Goal: Information Seeking & Learning: Compare options

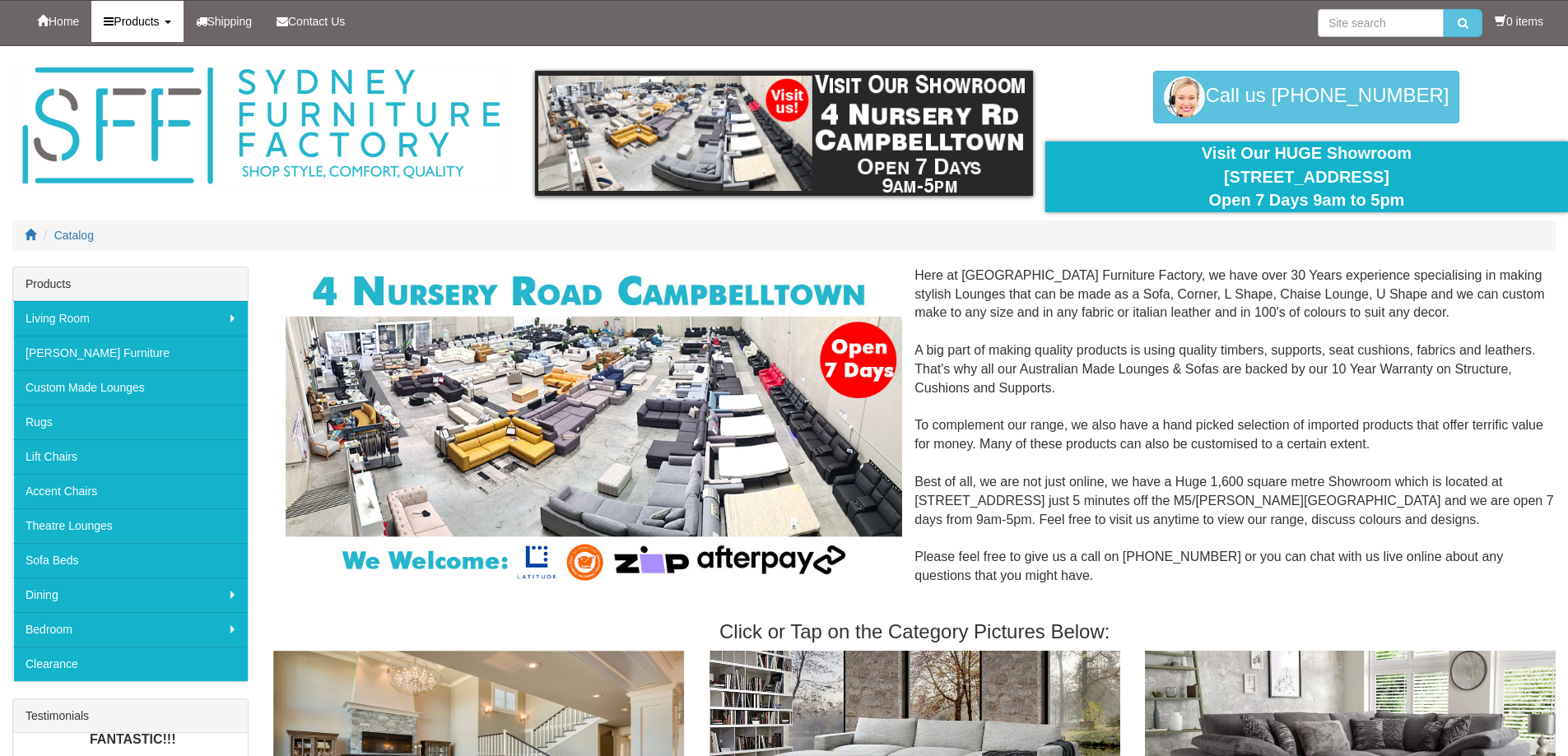
click at [169, 20] on link "Products" at bounding box center [138, 22] width 92 height 41
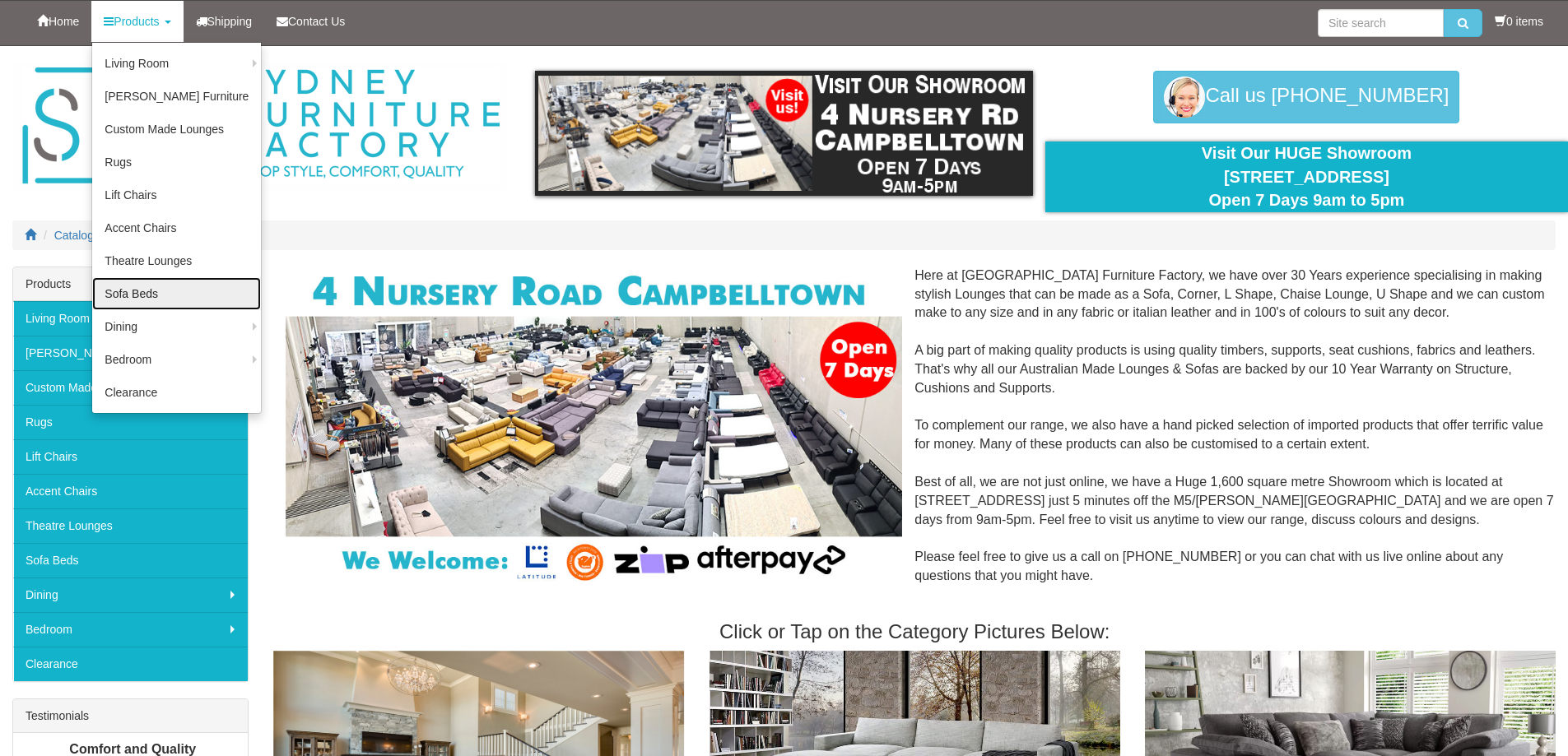
click at [148, 296] on link "Sofa Beds" at bounding box center [177, 294] width 169 height 33
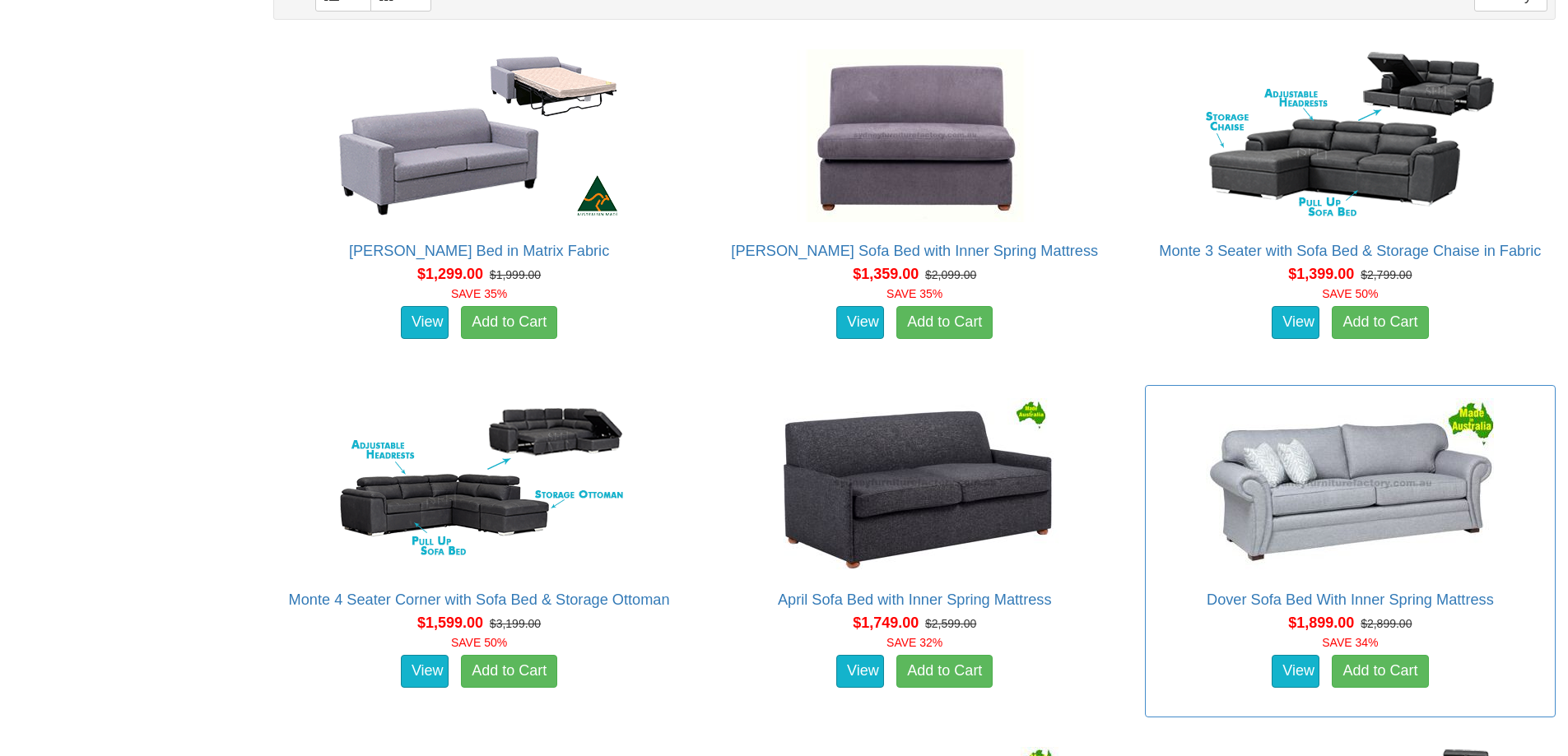
scroll to position [959, 0]
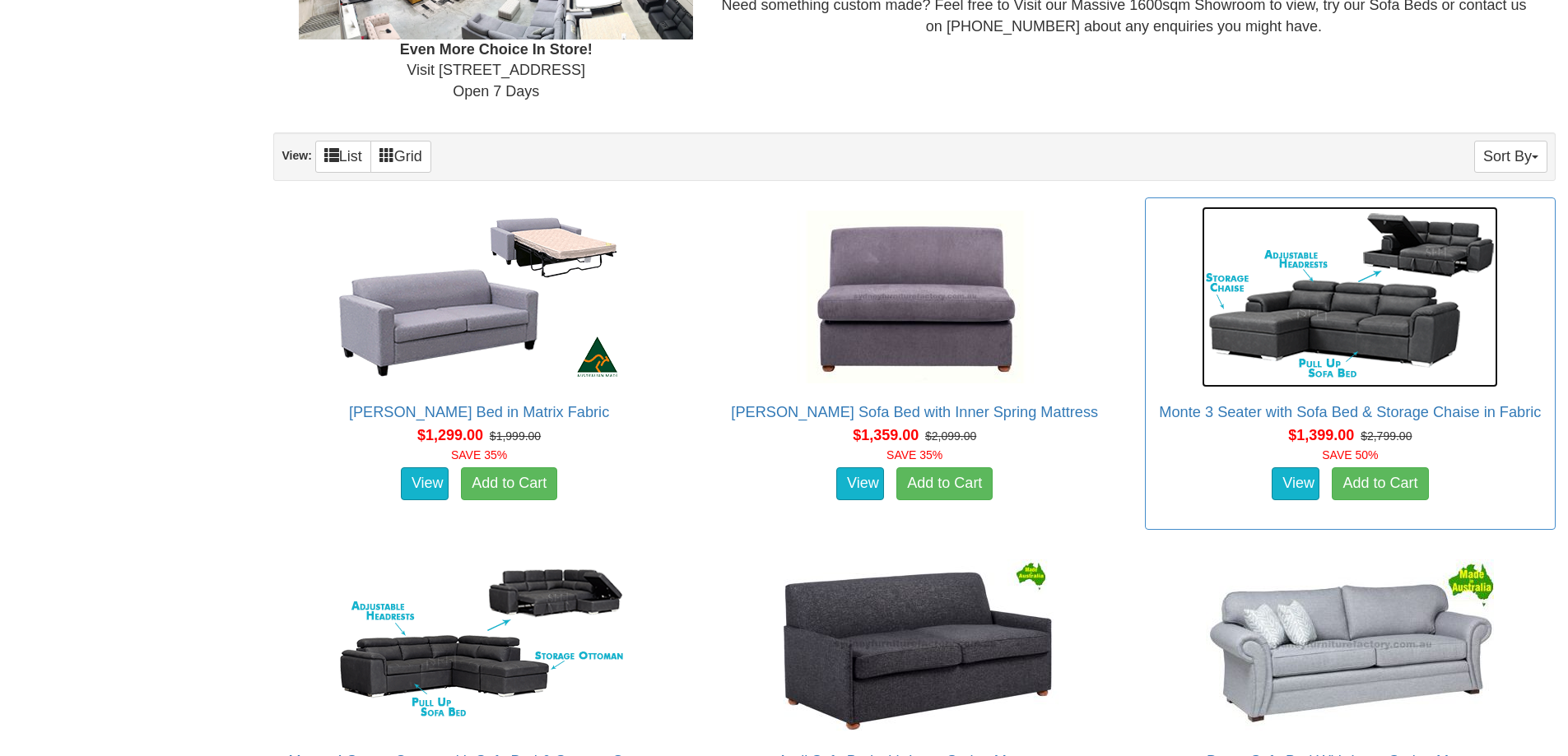
click at [1332, 334] on img at bounding box center [1350, 297] width 297 height 181
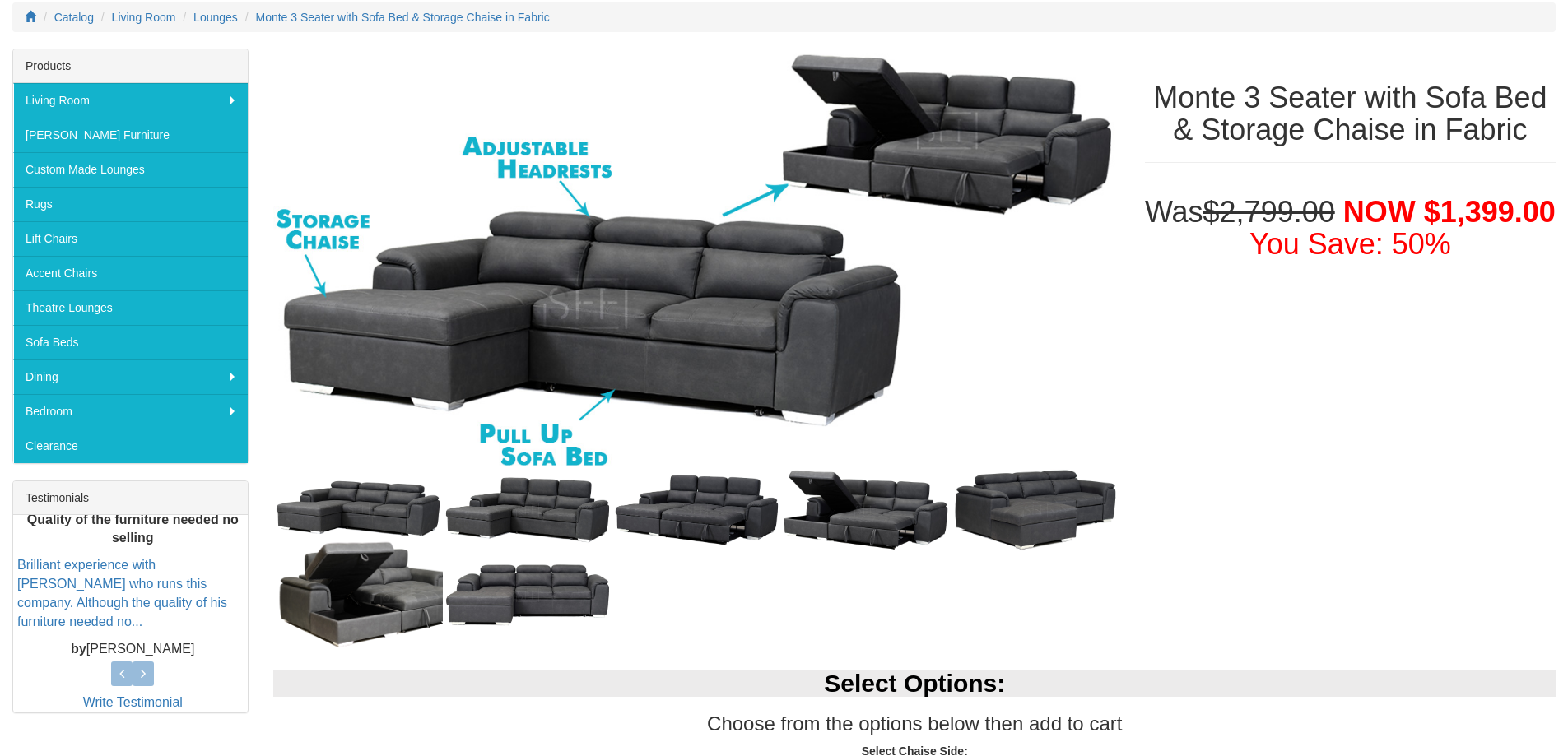
scroll to position [247, 0]
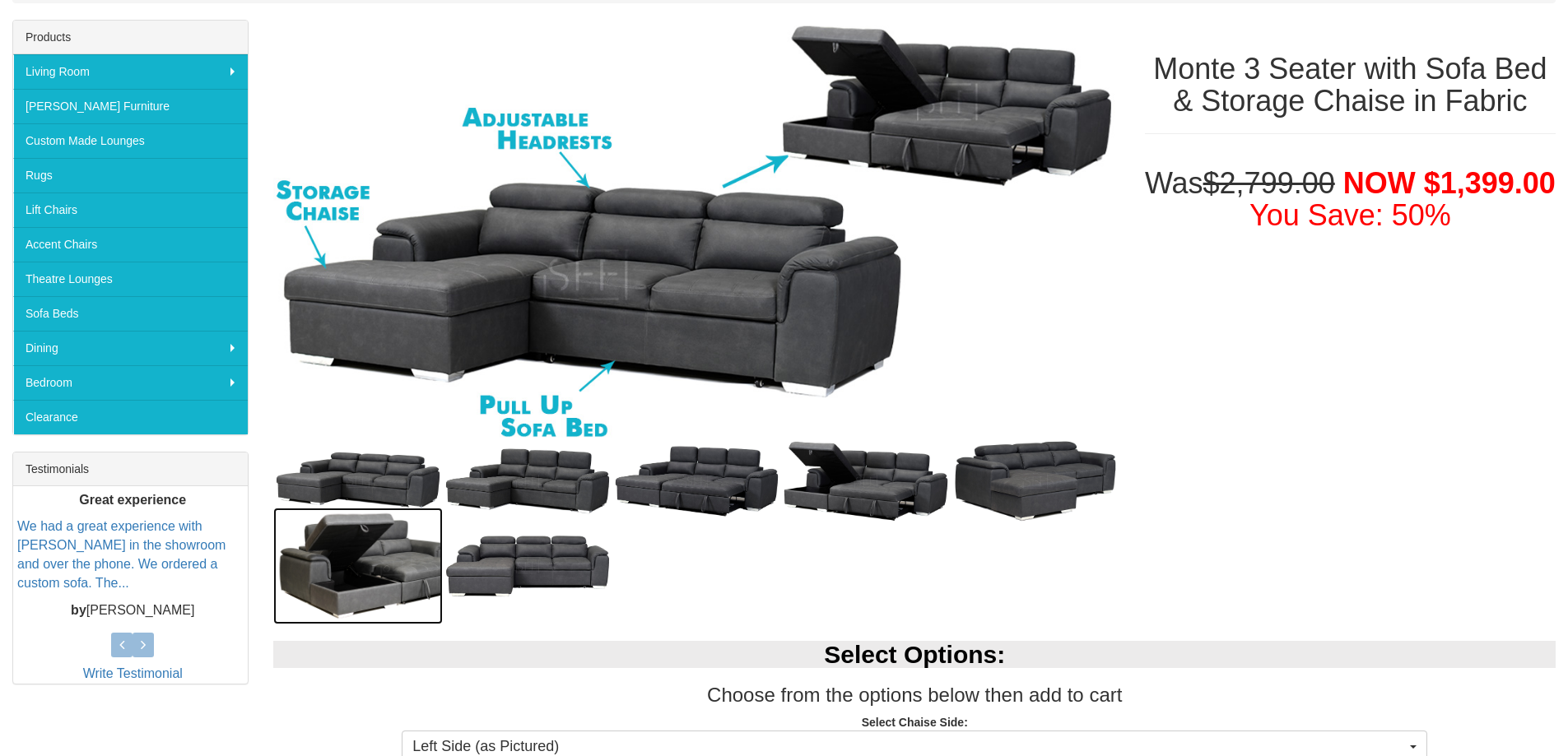
click at [405, 564] on img at bounding box center [358, 566] width 170 height 117
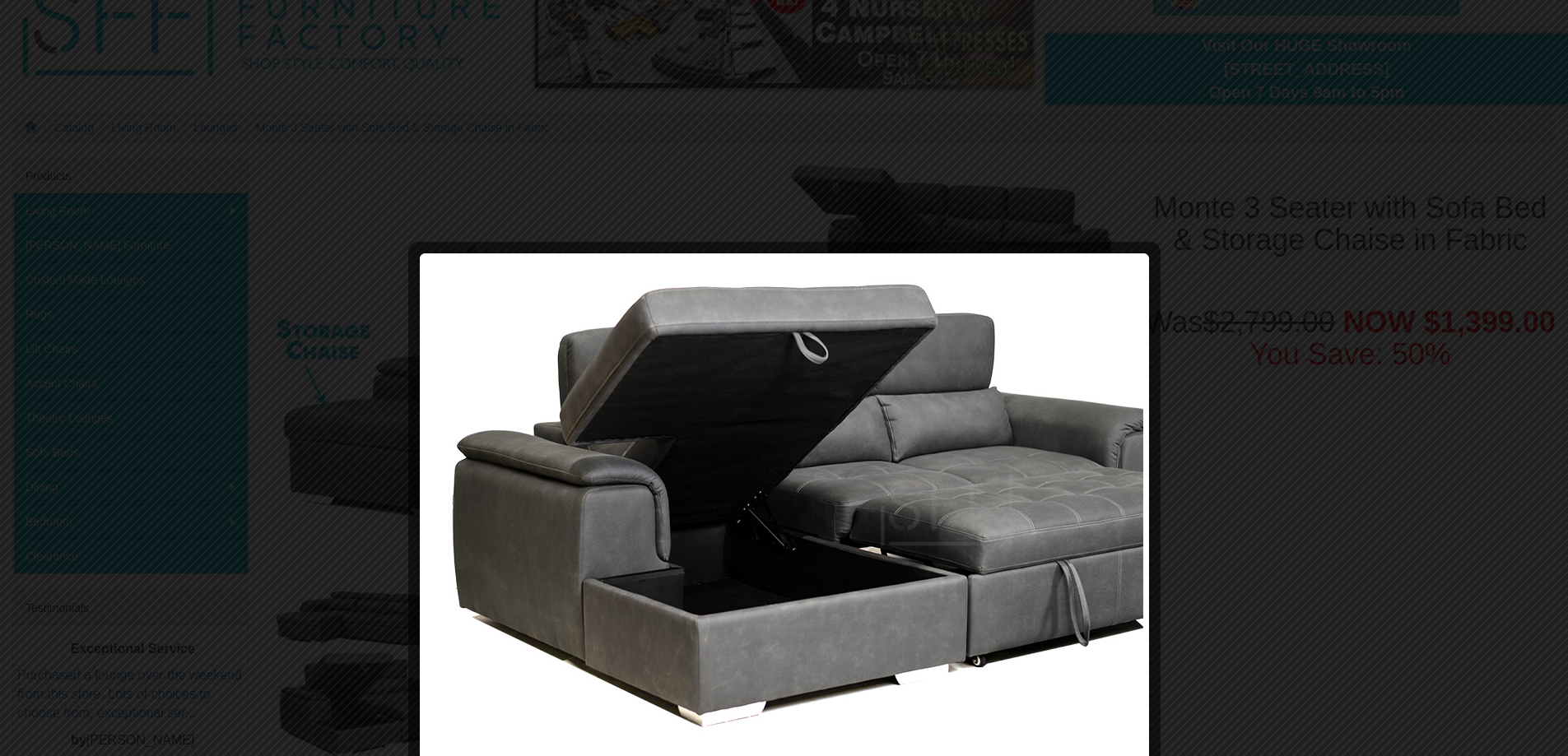
scroll to position [0, 0]
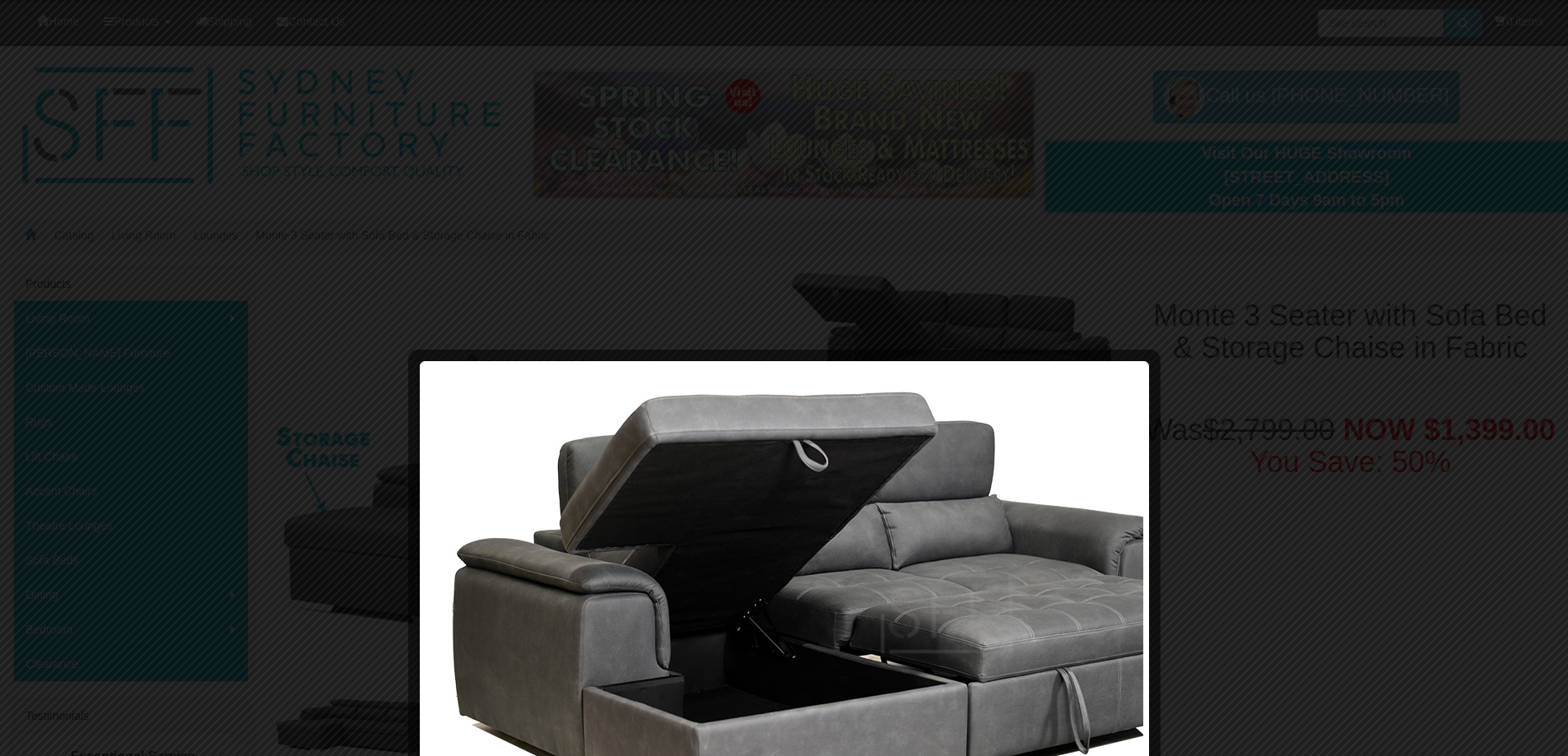
click at [1033, 162] on div at bounding box center [784, 378] width 1568 height 756
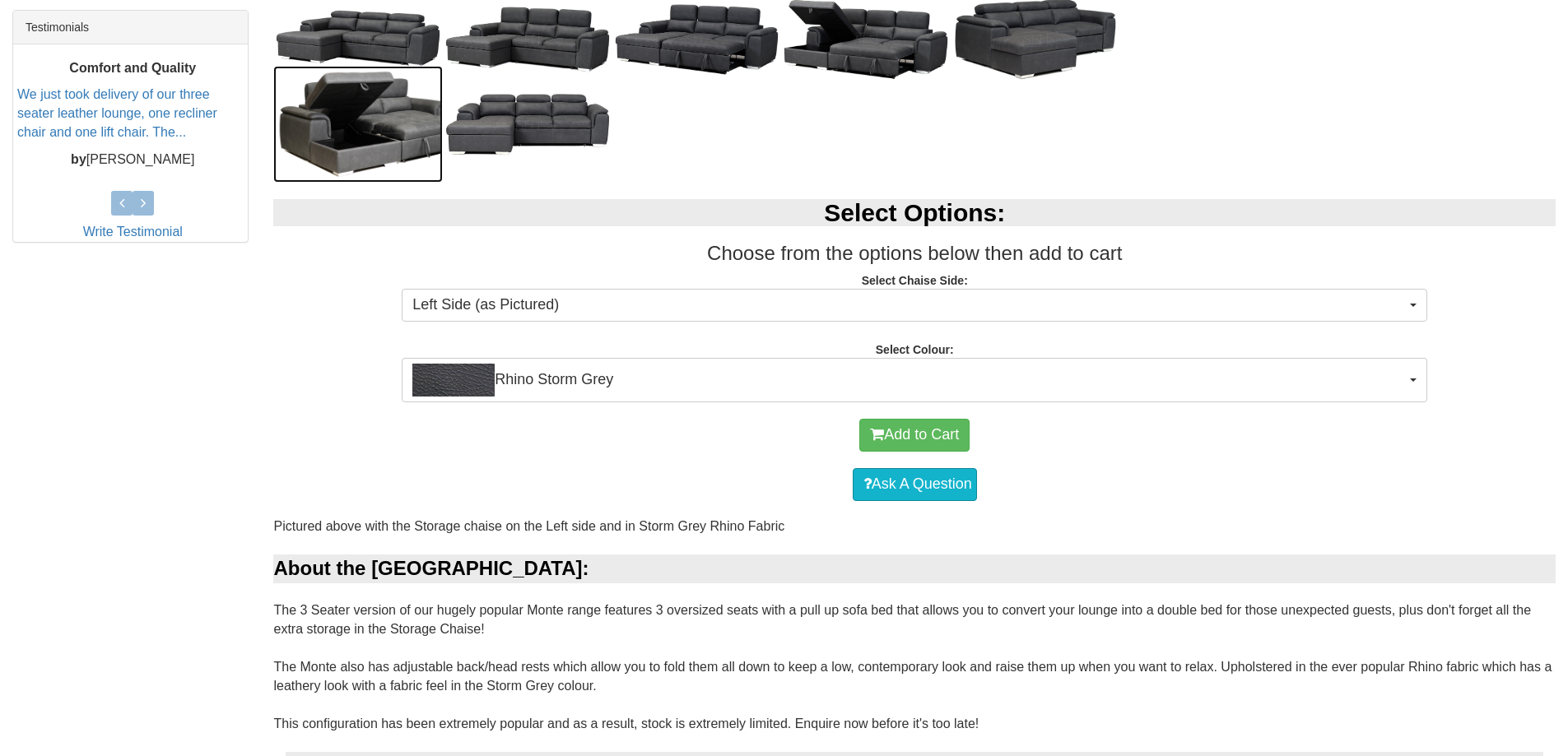
scroll to position [692, 0]
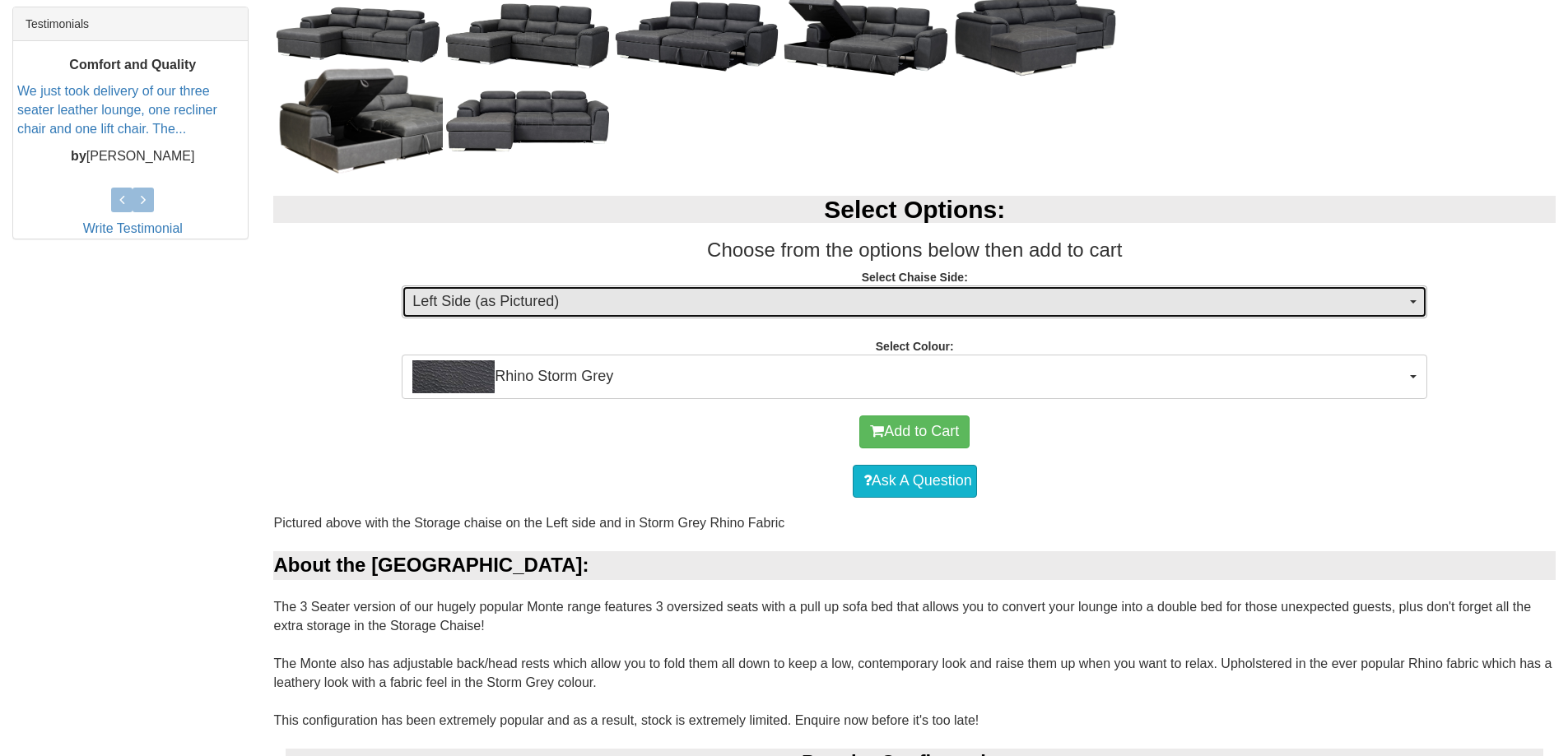
click at [1413, 306] on button "Left Side (as Pictured)" at bounding box center [914, 302] width 1026 height 33
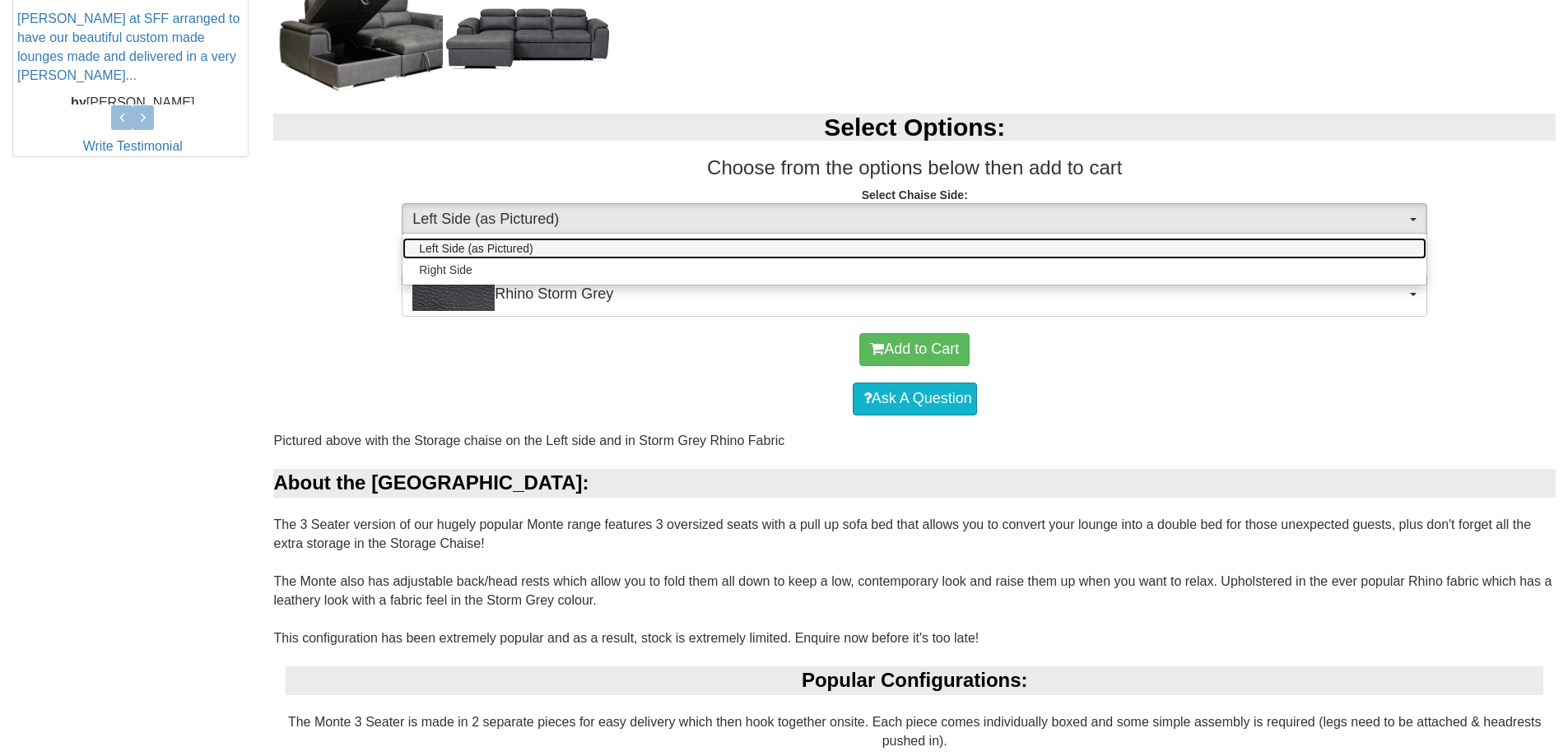
scroll to position [857, 0]
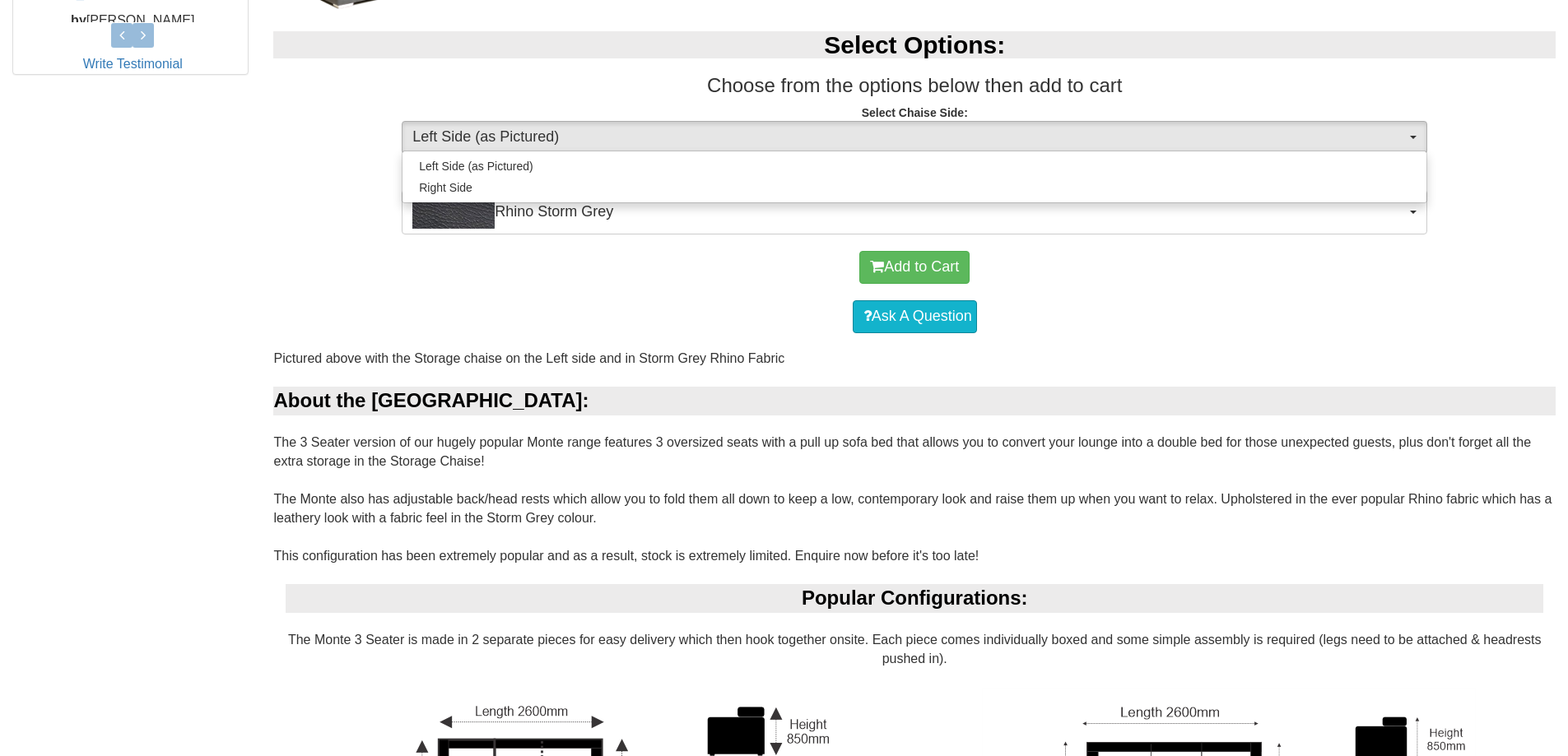
click at [174, 316] on div "Monte 3 Seater with Sofa Bed & Storage Chaise in Fabric Was $2,799.00 NOW $1,39…" at bounding box center [784, 518] width 1568 height 2216
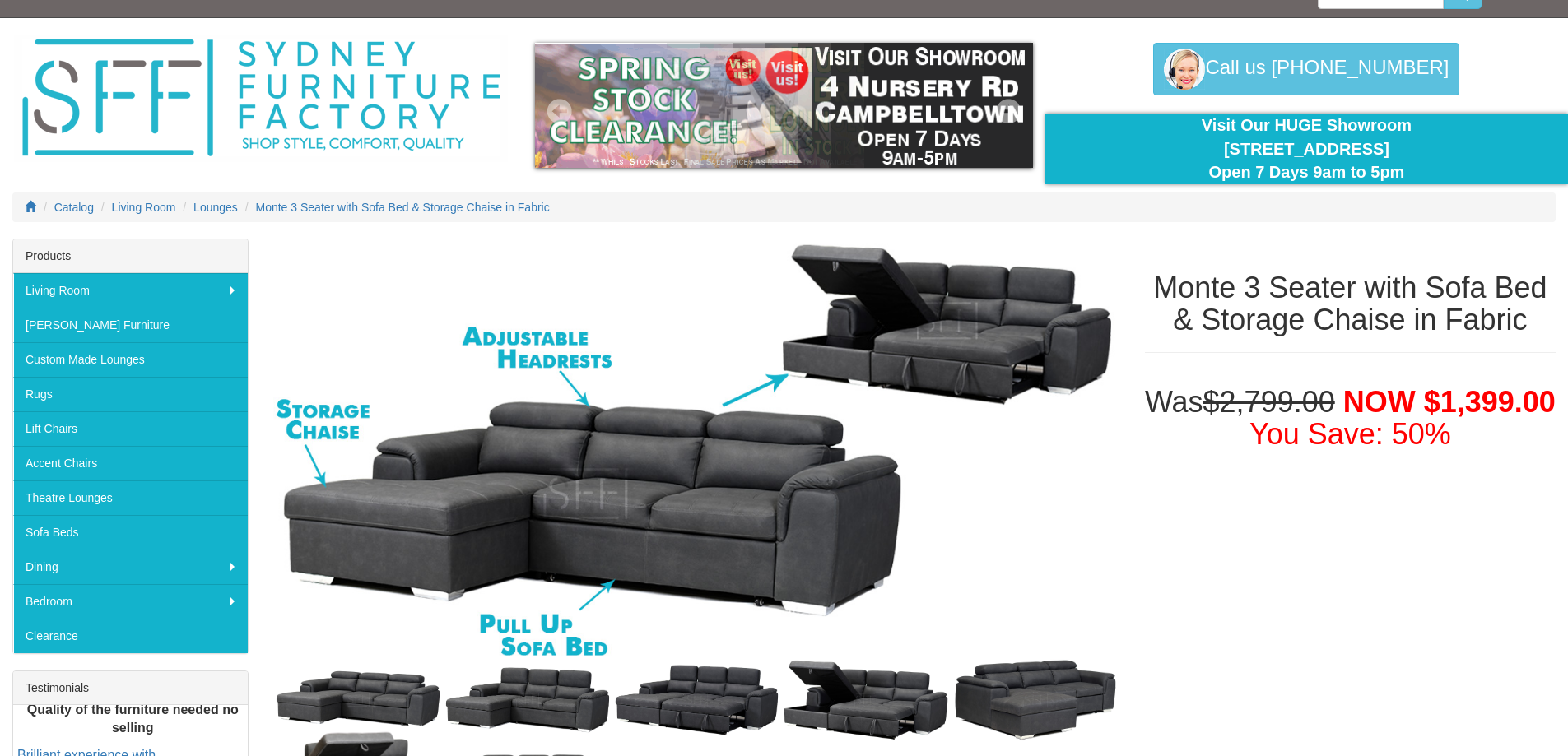
scroll to position [0, 0]
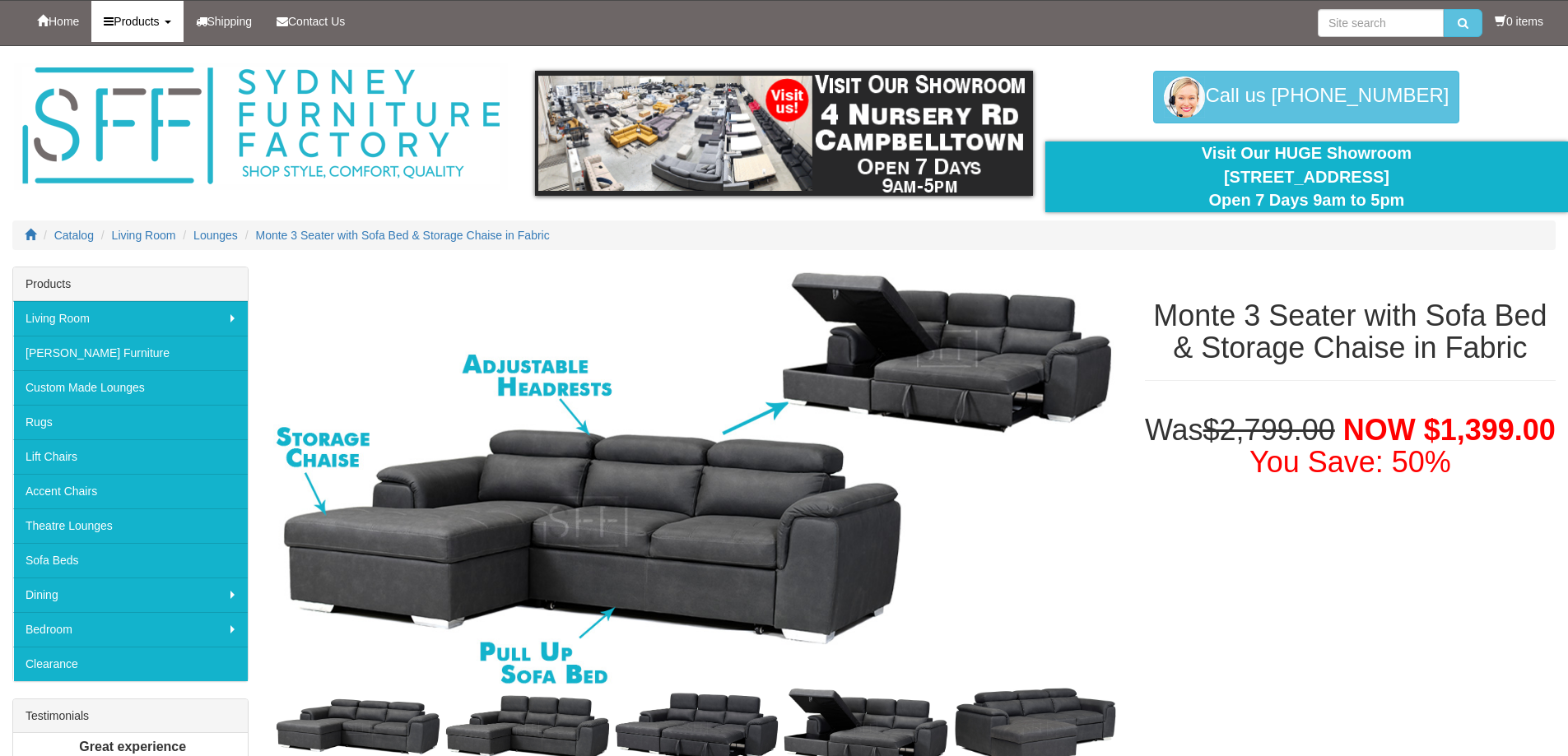
click at [171, 21] on b at bounding box center [167, 22] width 6 height 4
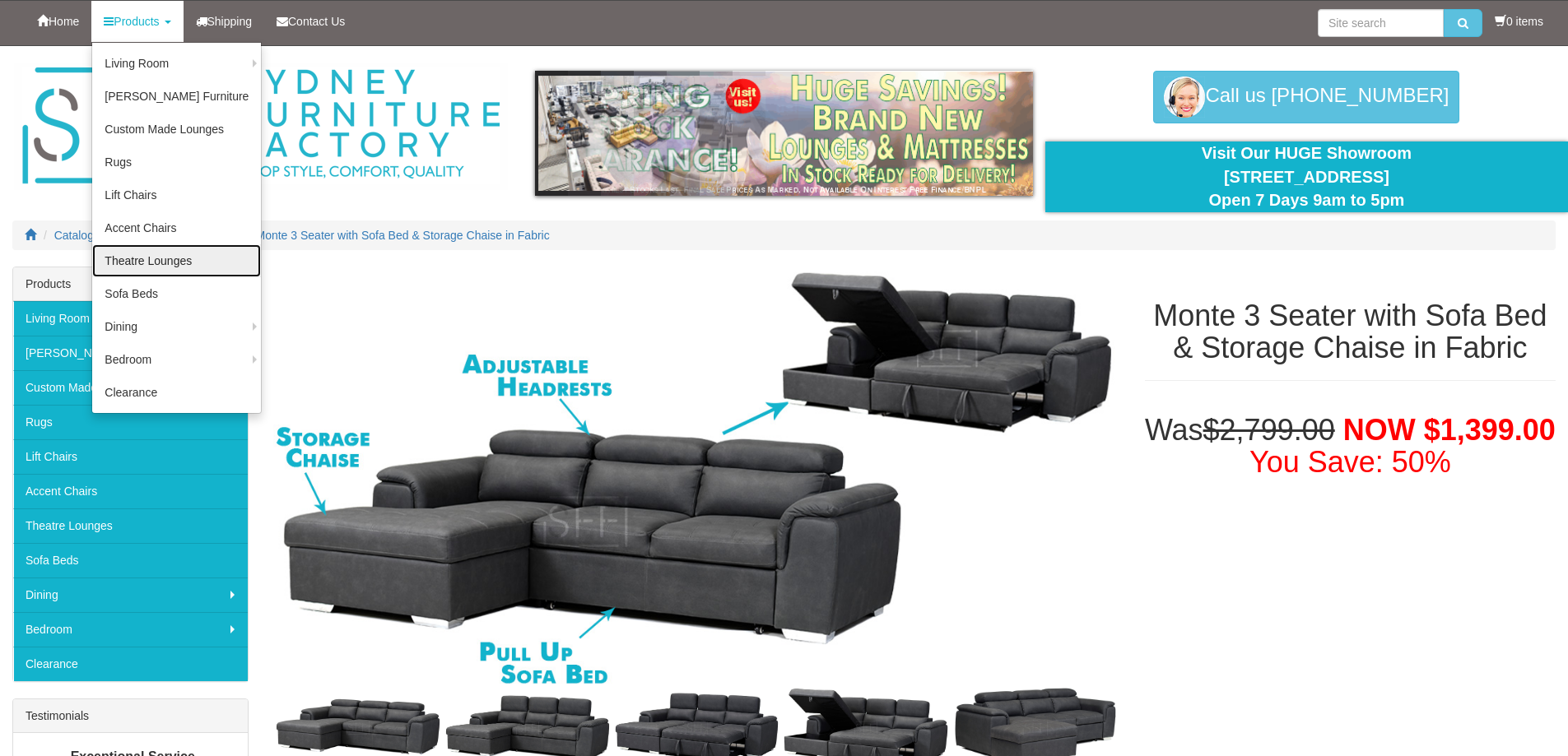
click at [159, 263] on link "Theatre Lounges" at bounding box center [177, 261] width 169 height 33
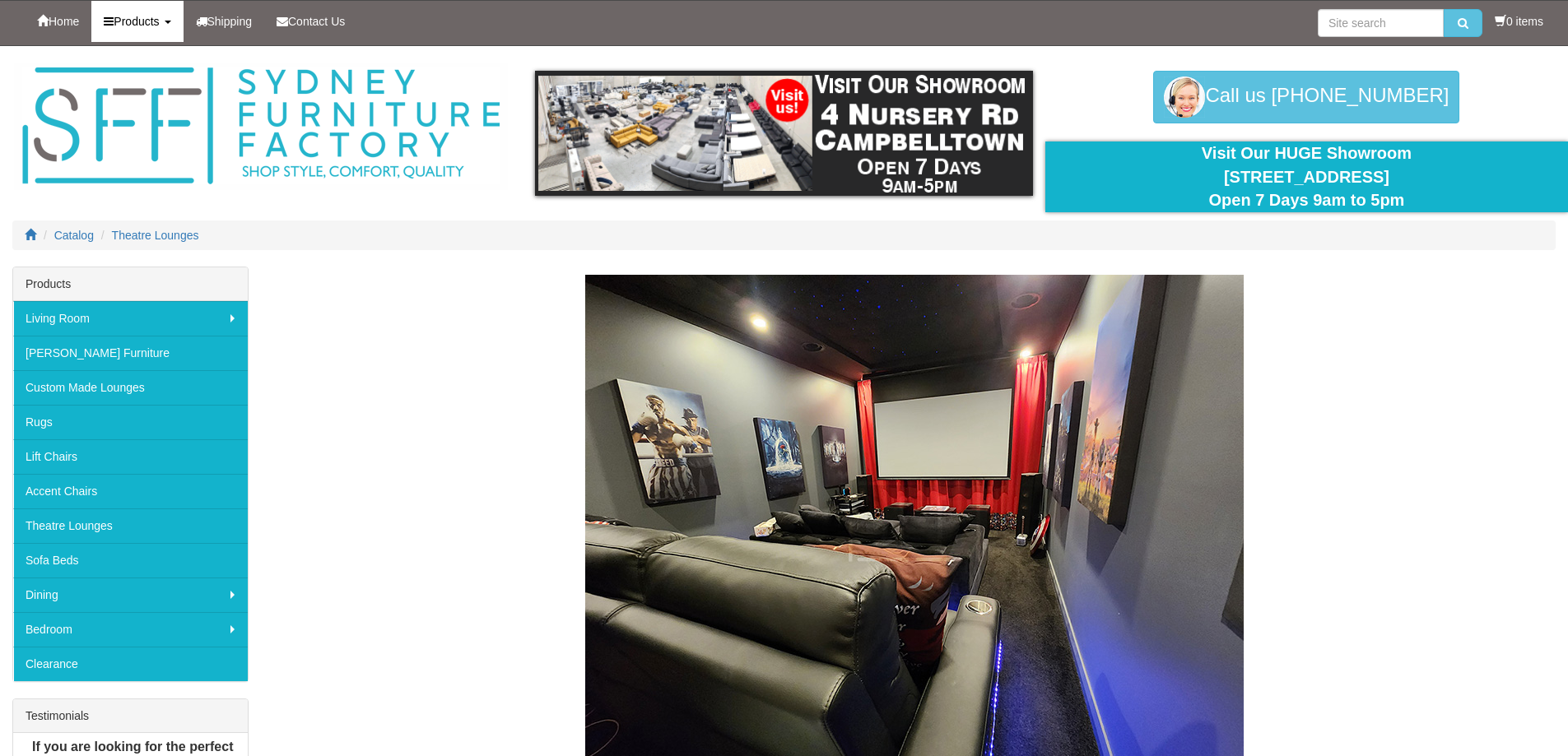
click at [171, 24] on b at bounding box center [167, 22] width 6 height 4
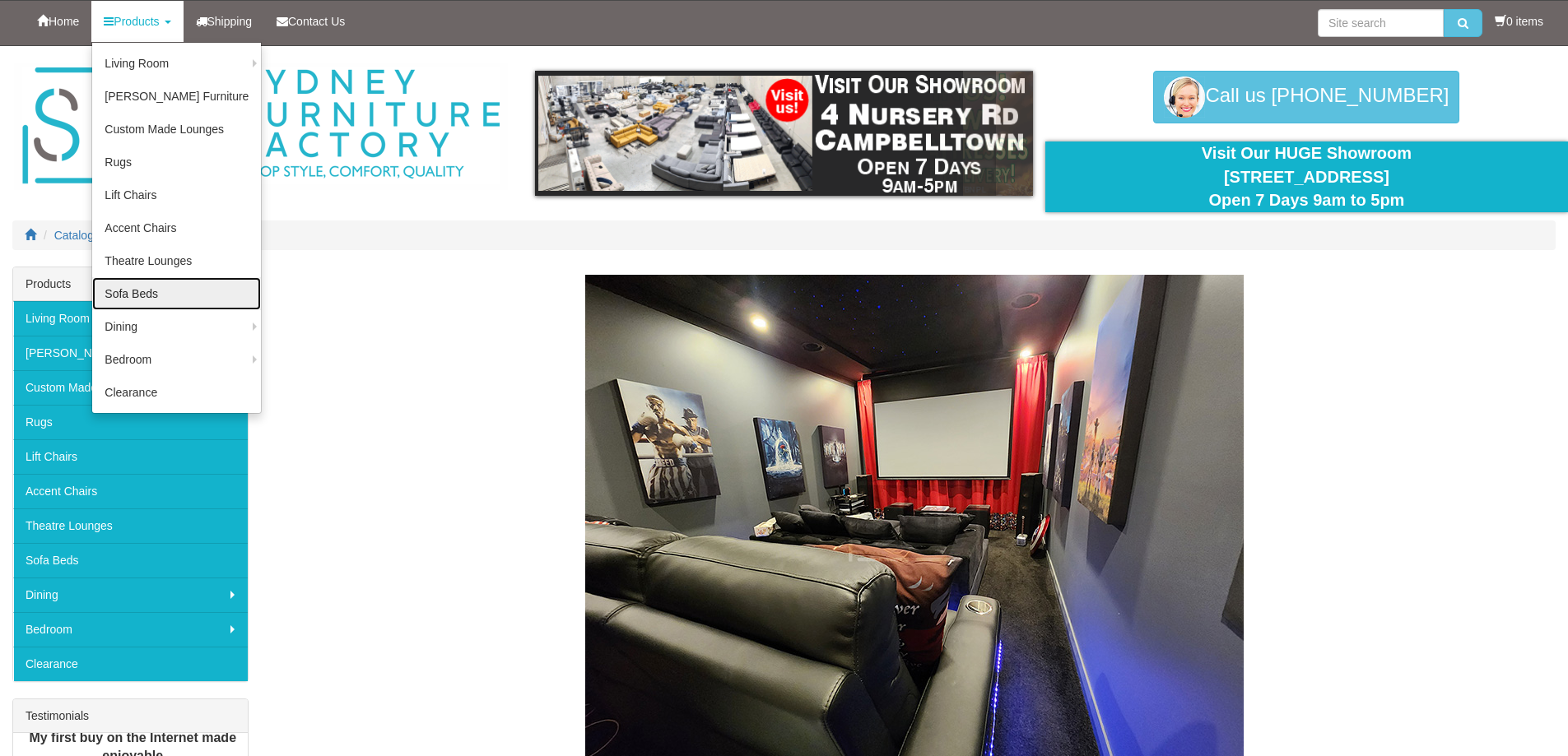
click at [161, 296] on link "Sofa Beds" at bounding box center [177, 294] width 169 height 33
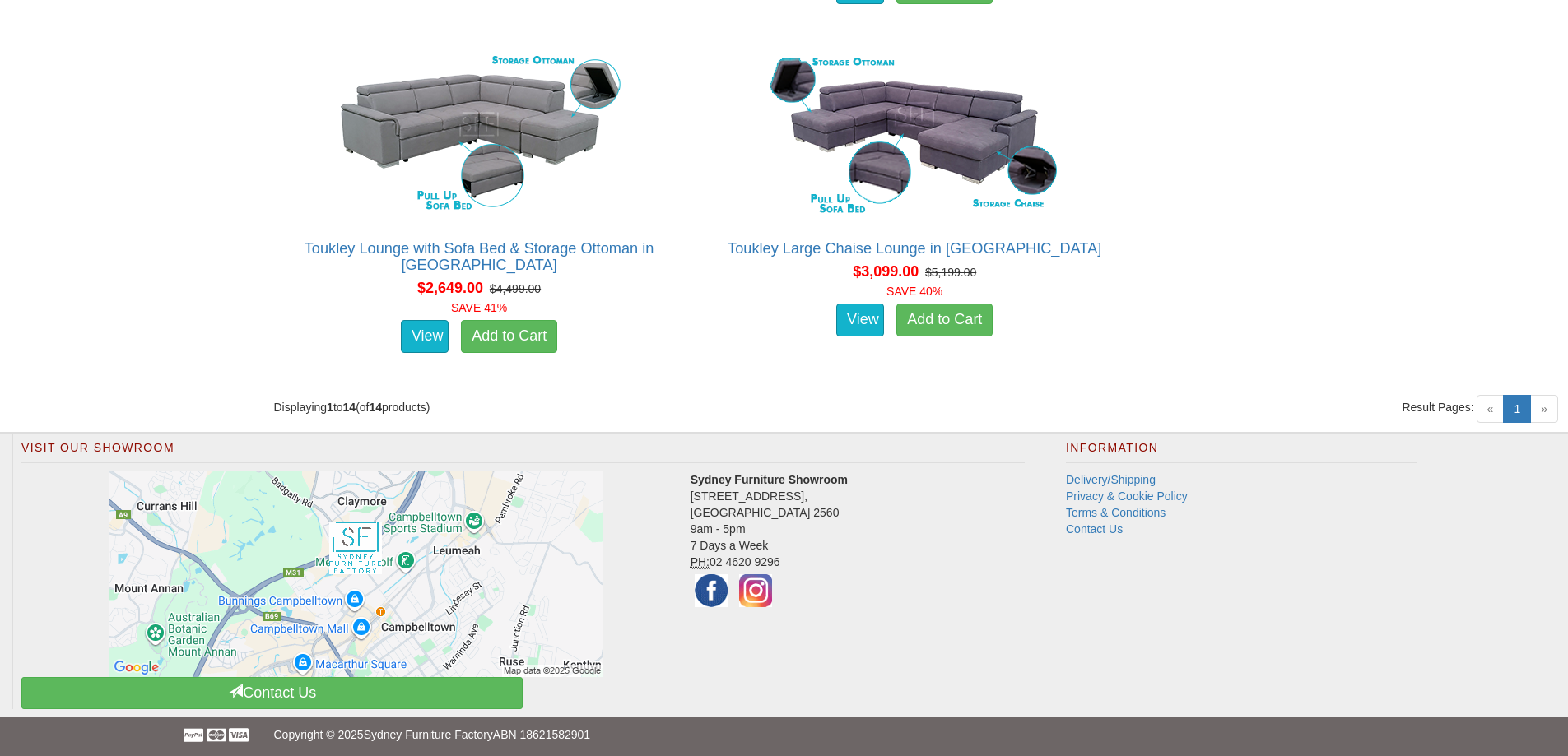
scroll to position [2522, 0]
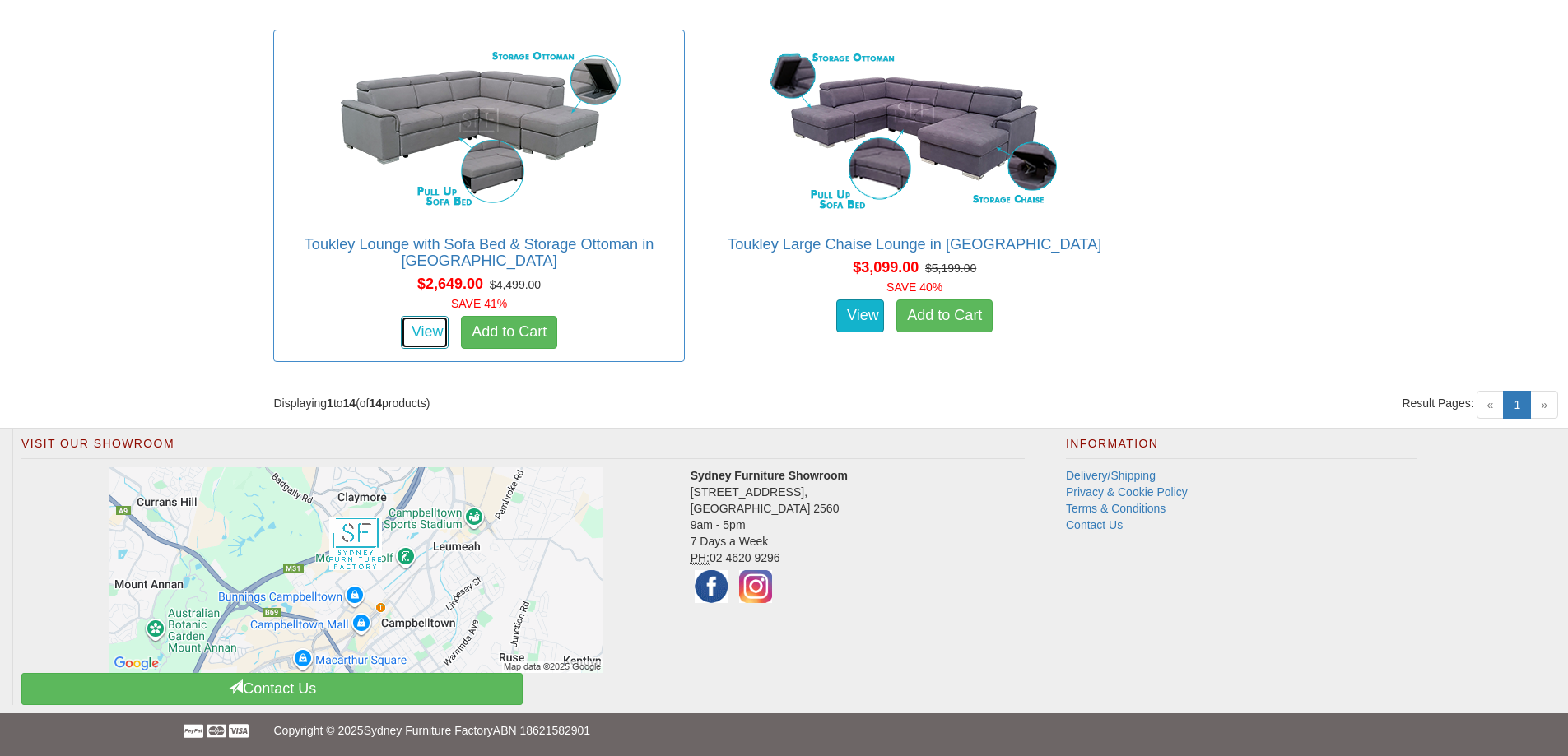
click at [424, 333] on link "View" at bounding box center [424, 333] width 48 height 33
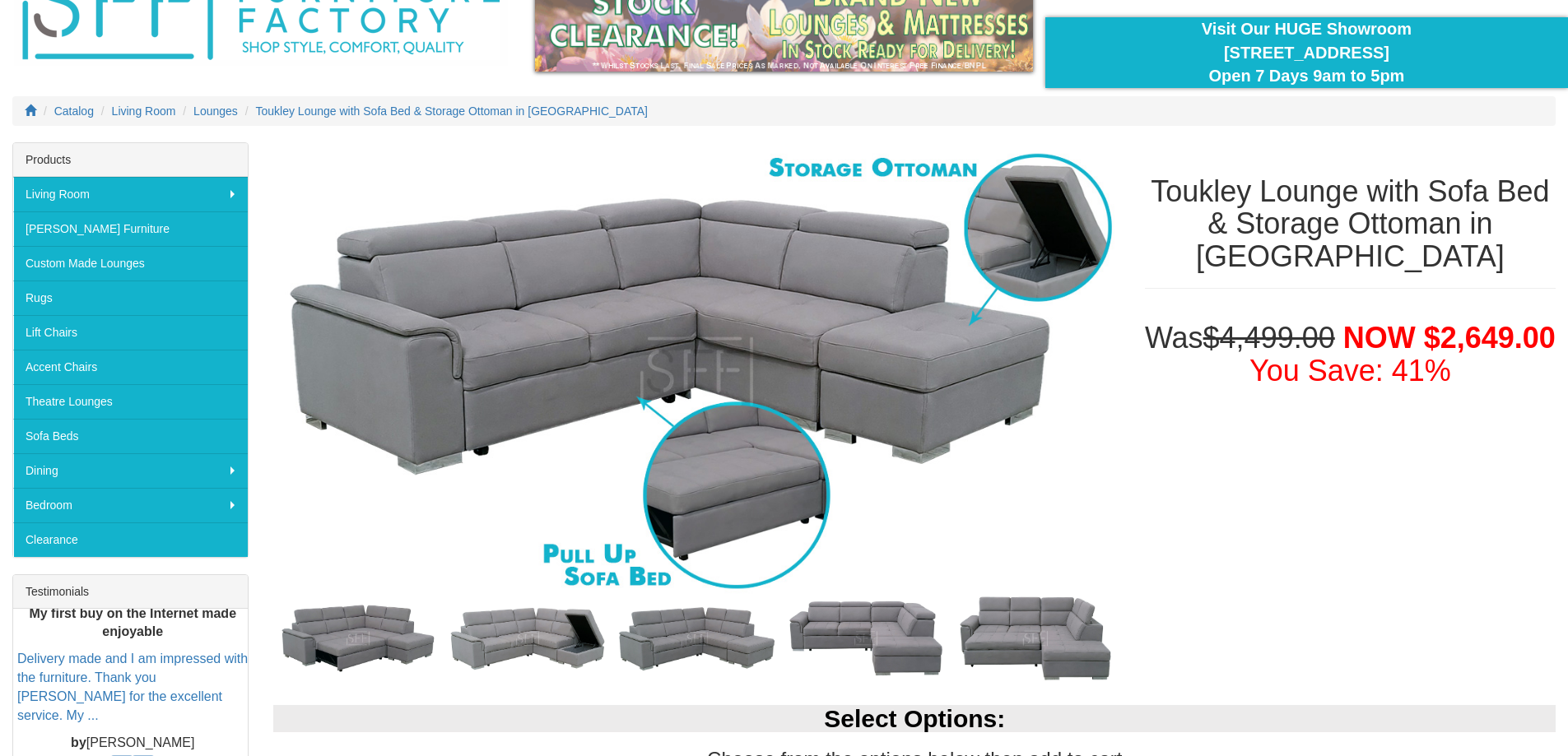
scroll to position [412, 0]
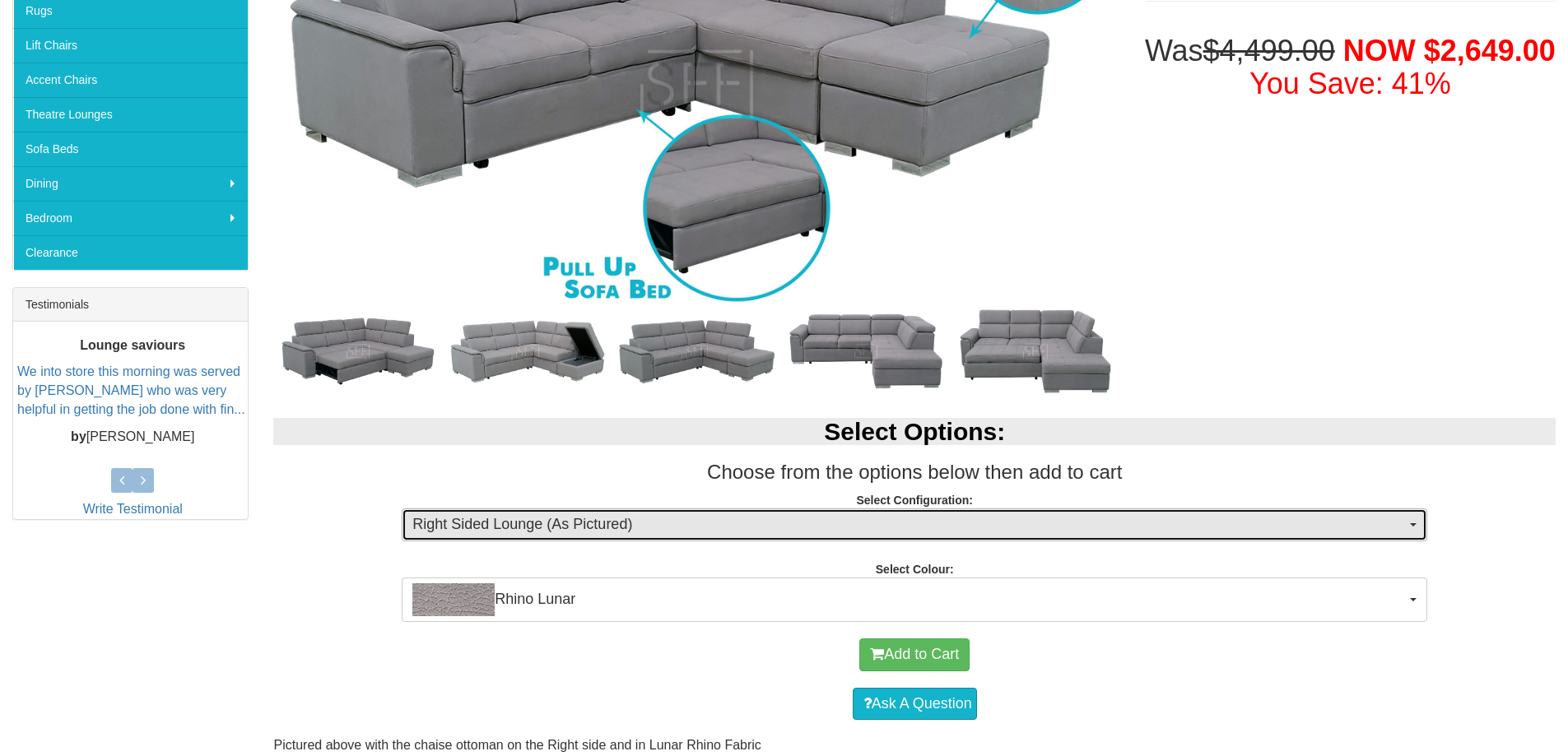
click at [1419, 525] on button "Right Sided Lounge (As Pictured)" at bounding box center [914, 525] width 1026 height 33
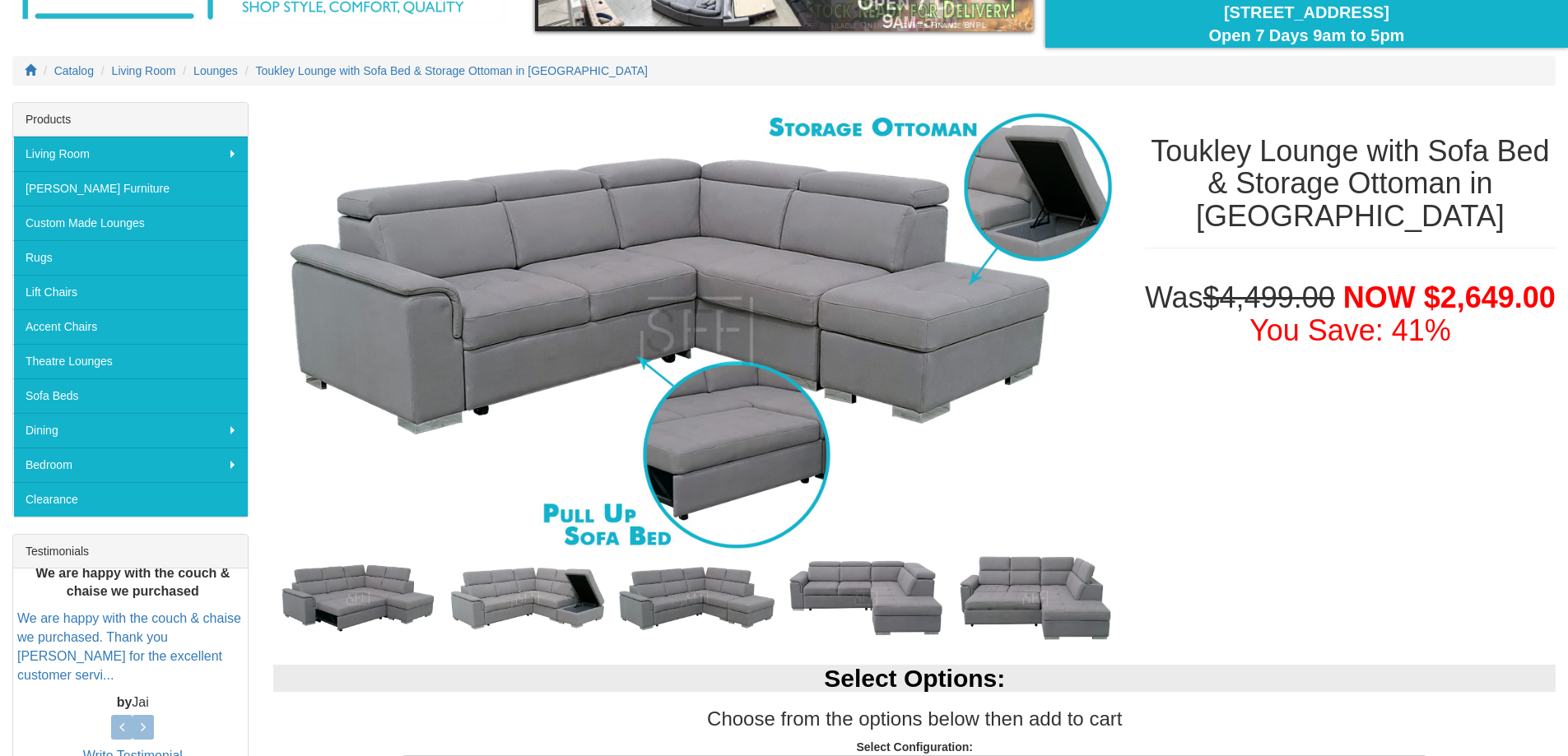
scroll to position [0, 0]
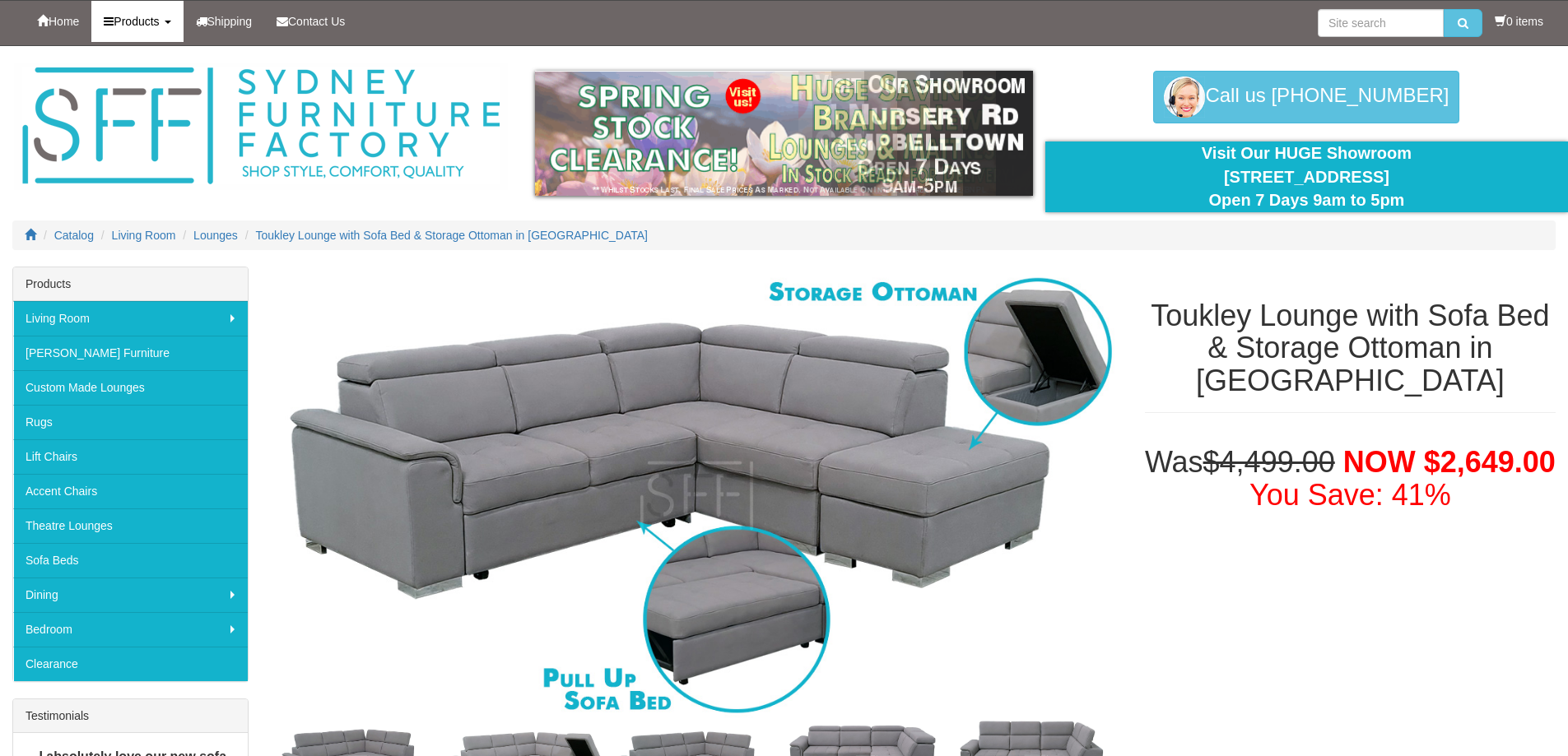
click at [168, 22] on link "Products" at bounding box center [138, 22] width 92 height 41
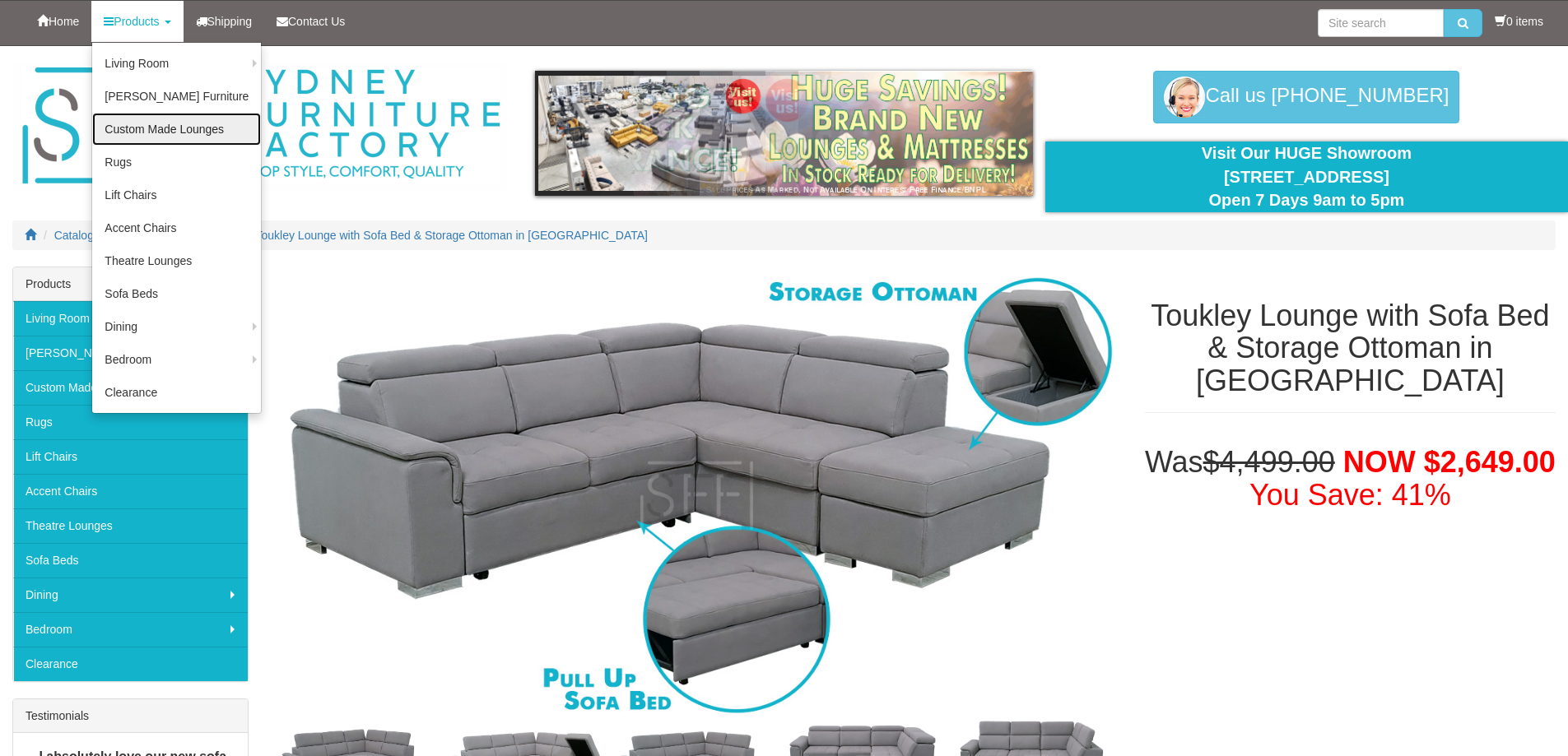
click at [163, 129] on link "Custom Made Lounges" at bounding box center [177, 129] width 169 height 33
